Goal: Transaction & Acquisition: Purchase product/service

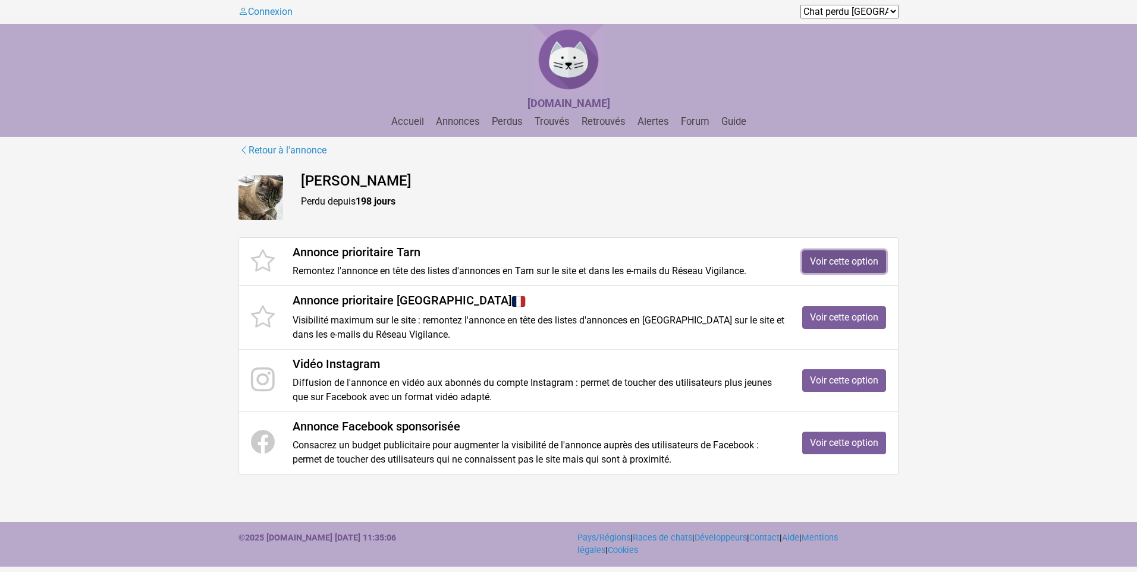
click at [859, 268] on link "Voir cette option" at bounding box center [844, 261] width 84 height 23
click at [824, 375] on link "Voir cette option" at bounding box center [844, 380] width 84 height 23
click at [827, 445] on link "Voir cette option" at bounding box center [844, 443] width 84 height 23
